Goal: Task Accomplishment & Management: Complete application form

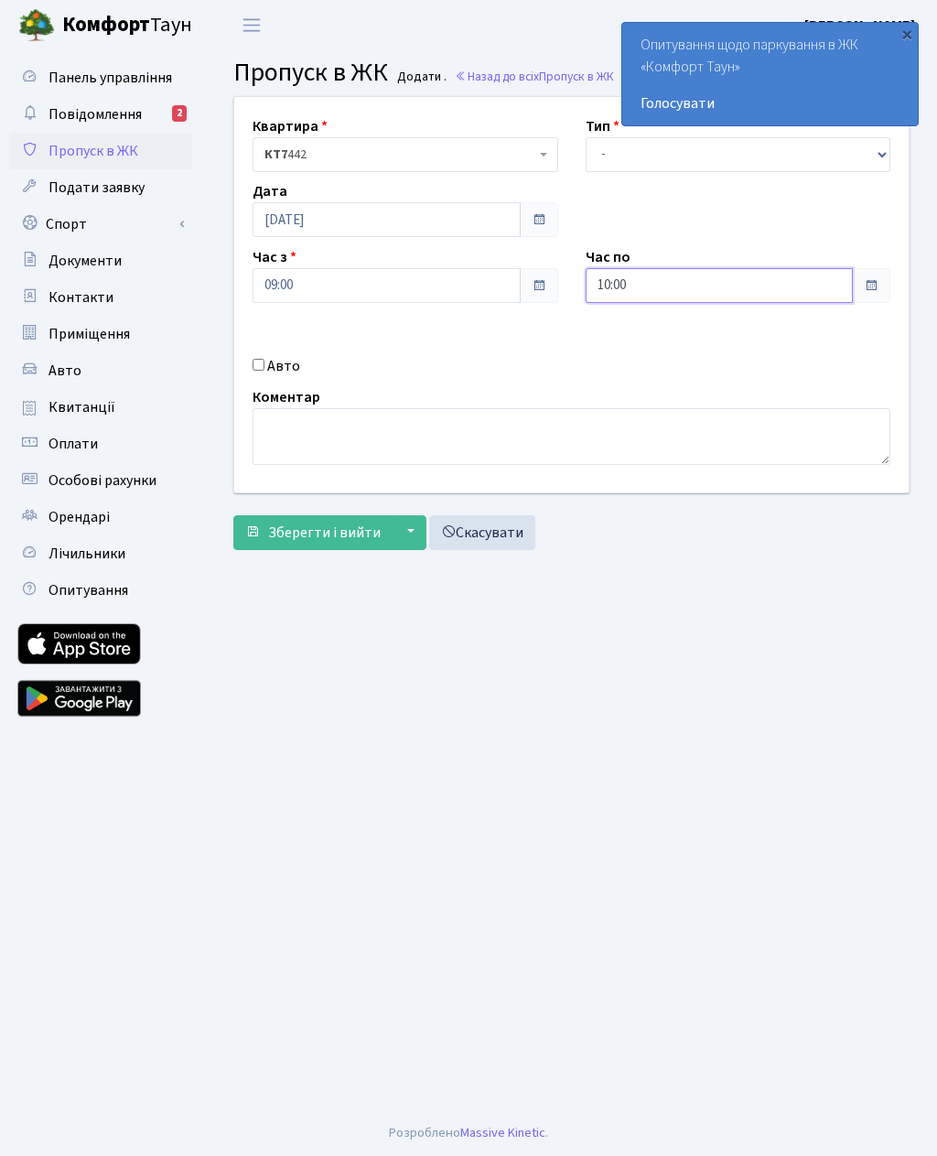
click at [662, 287] on input "10:00" at bounding box center [720, 285] width 268 height 35
click at [620, 343] on icon at bounding box center [635, 348] width 49 height 49
click at [625, 346] on icon at bounding box center [635, 348] width 49 height 49
click at [625, 358] on icon at bounding box center [635, 348] width 49 height 49
click at [629, 360] on icon at bounding box center [635, 348] width 49 height 49
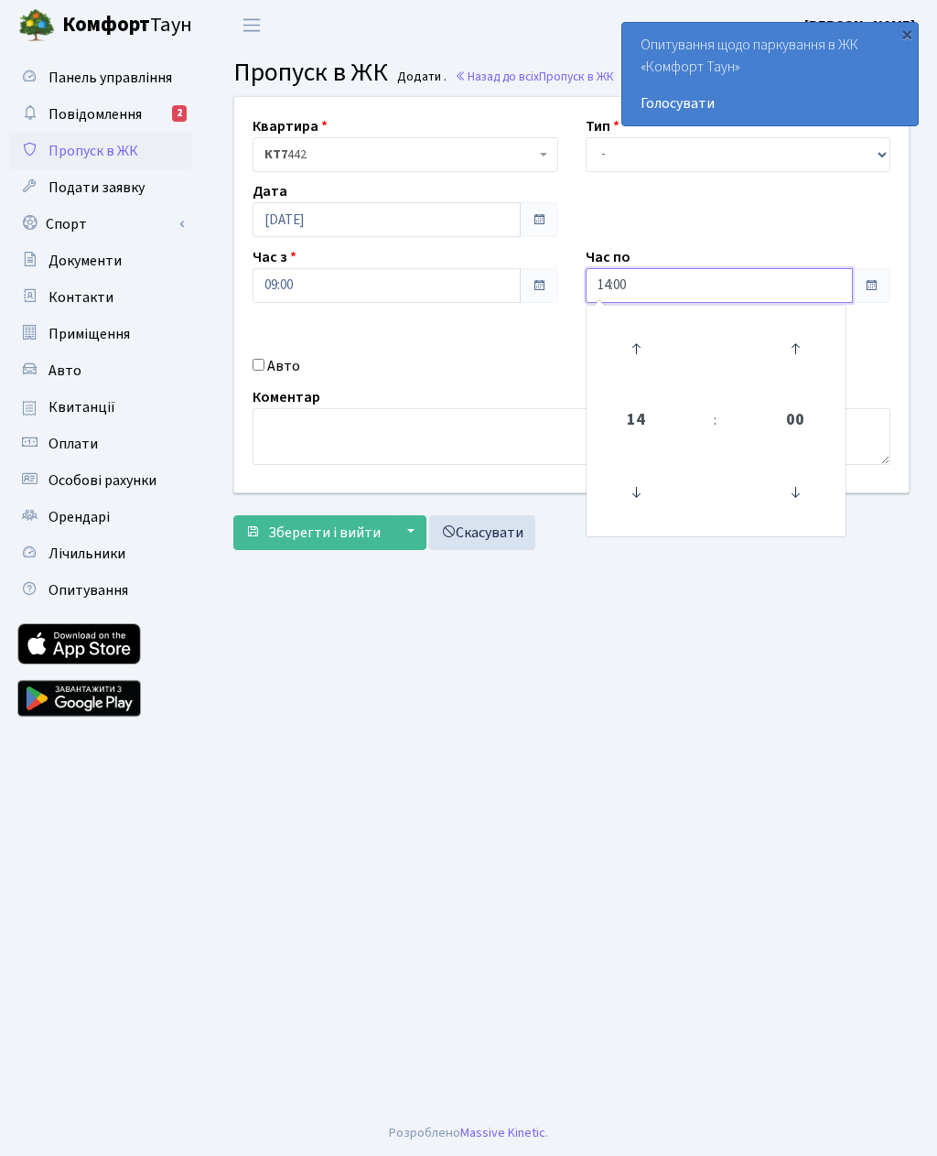
click at [630, 368] on icon at bounding box center [635, 348] width 49 height 49
click at [631, 362] on icon at bounding box center [635, 348] width 49 height 49
click at [629, 361] on icon at bounding box center [635, 348] width 49 height 49
click at [625, 363] on icon at bounding box center [635, 348] width 49 height 49
click at [627, 371] on icon at bounding box center [635, 348] width 49 height 49
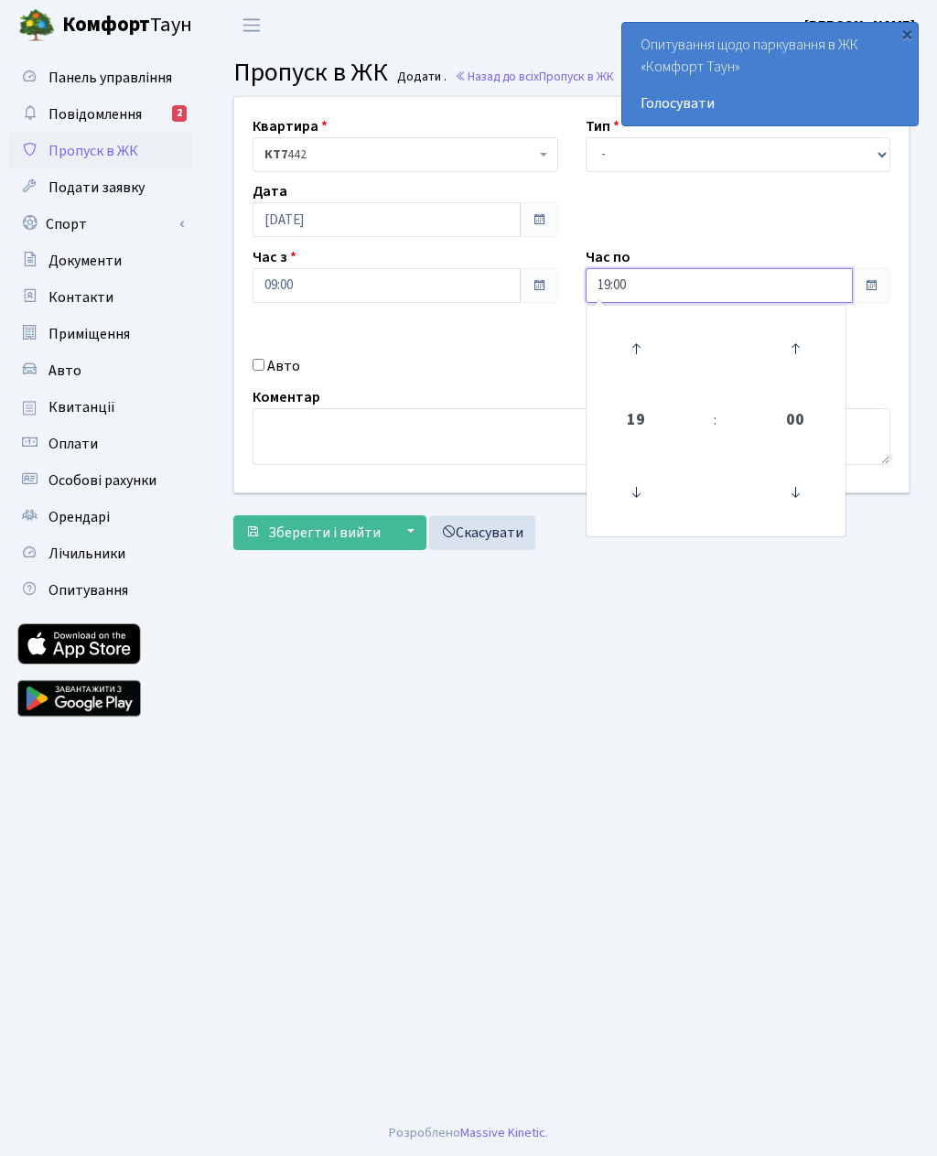
click at [631, 366] on icon at bounding box center [635, 348] width 49 height 49
click at [631, 363] on icon at bounding box center [635, 348] width 49 height 49
click at [629, 362] on icon at bounding box center [635, 348] width 49 height 49
type input "22:00"
click at [297, 642] on main "Admin Пропуск в ЖК Додати Пропуск в ЖК Додати . Назад до всіх Пропуск в ЖК Квар…" at bounding box center [571, 580] width 731 height 1060
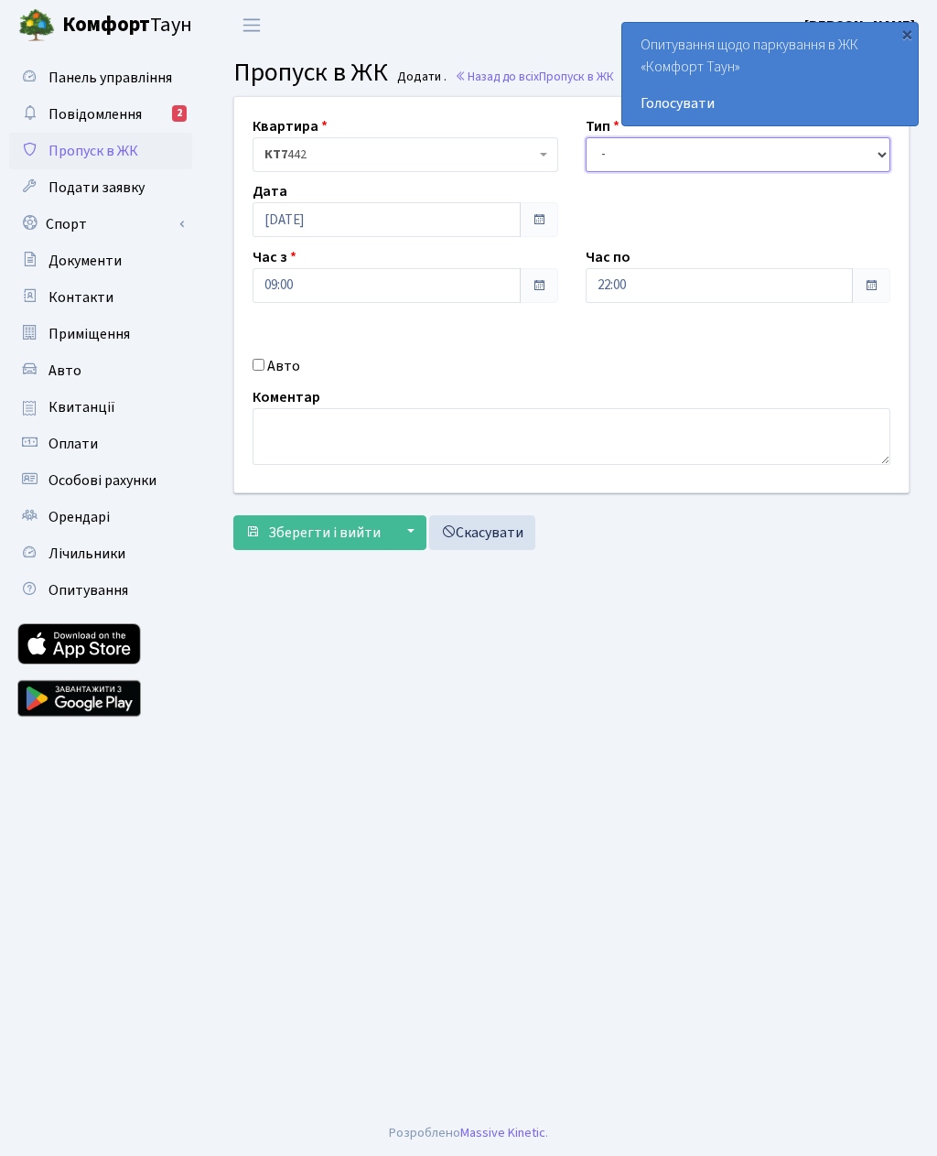
click at [606, 163] on select "- Доставка Таксі Гості Сервіс" at bounding box center [739, 154] width 306 height 35
select select "3"
click at [329, 539] on span "Зберегти і вийти" at bounding box center [324, 533] width 113 height 20
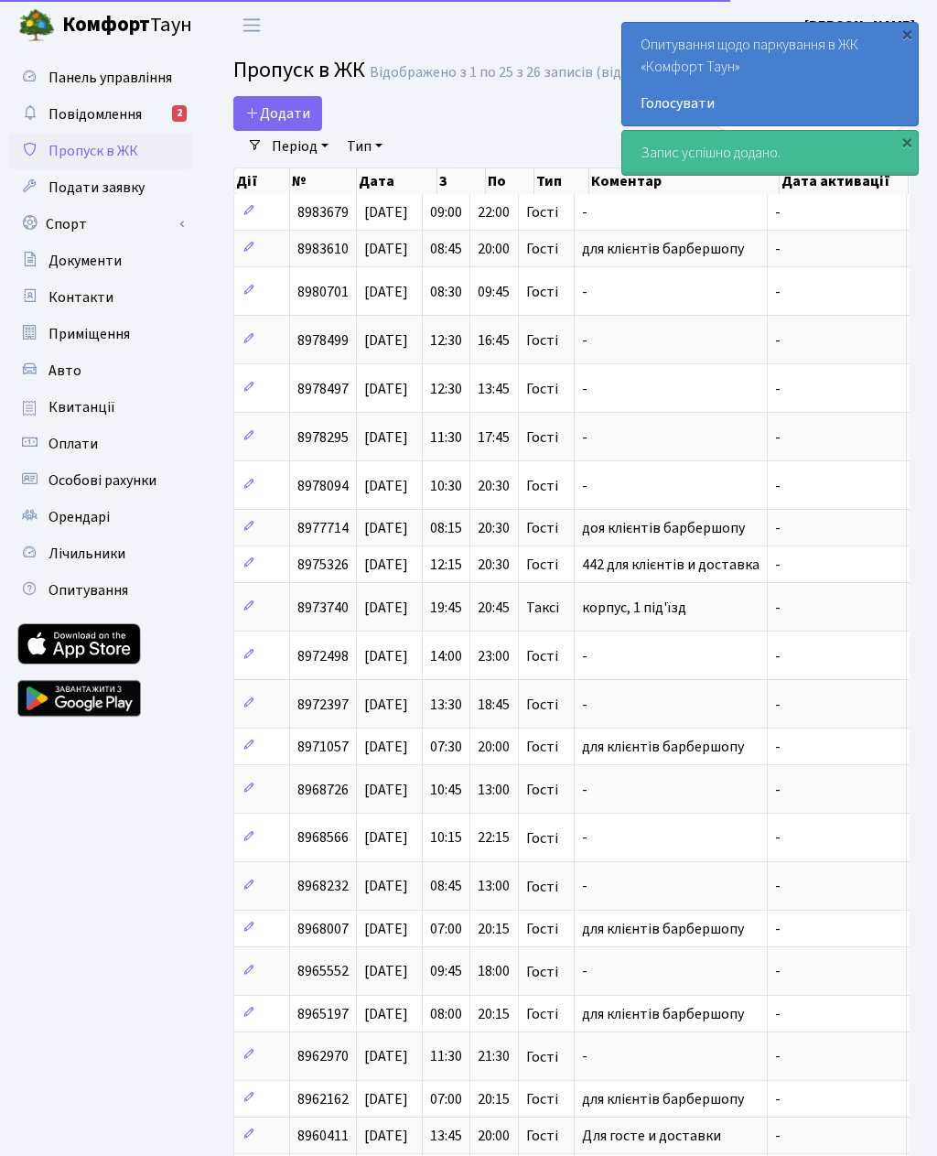
select select "25"
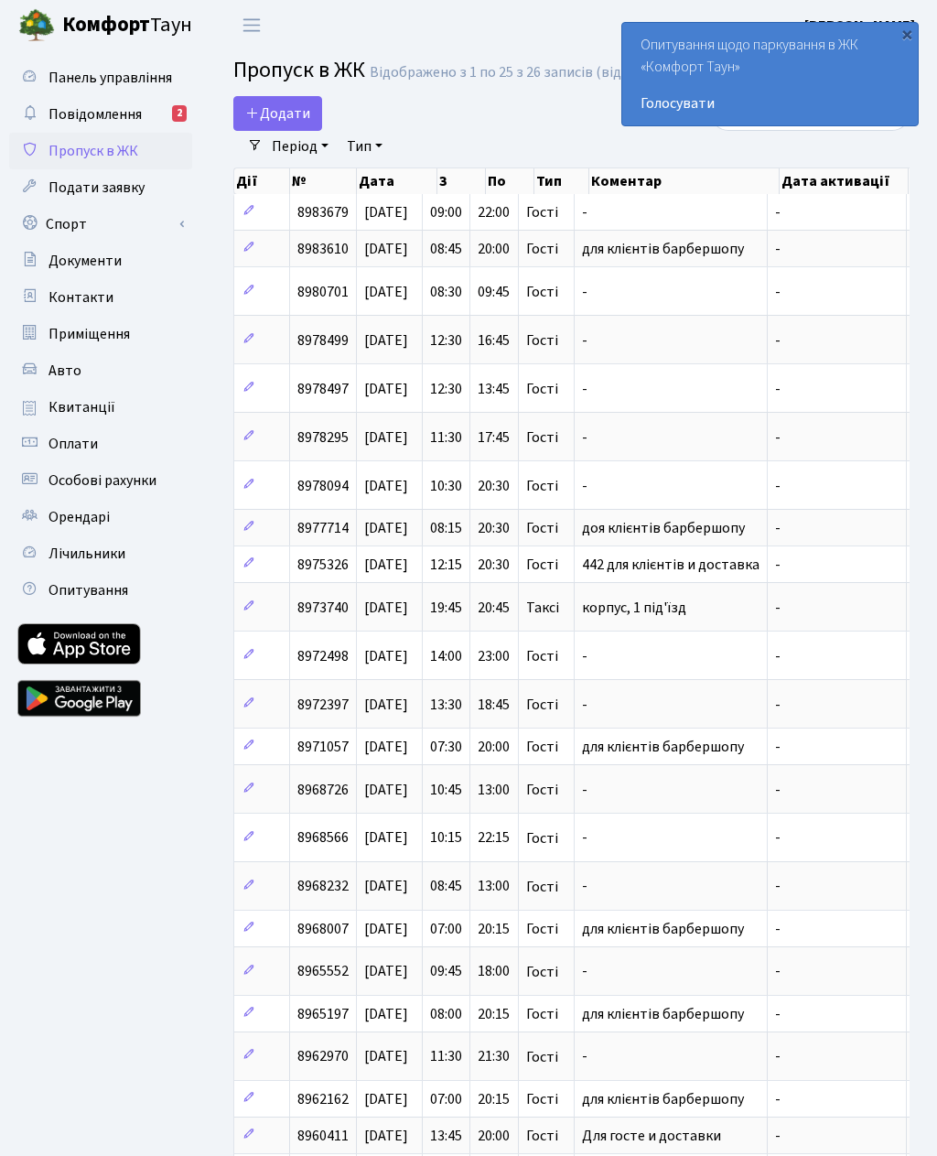
click at [475, 2] on header "[PERSON_NAME] [PERSON_NAME] Мій обліковий запис Вийти" at bounding box center [468, 25] width 937 height 50
